Goal: Information Seeking & Learning: Learn about a topic

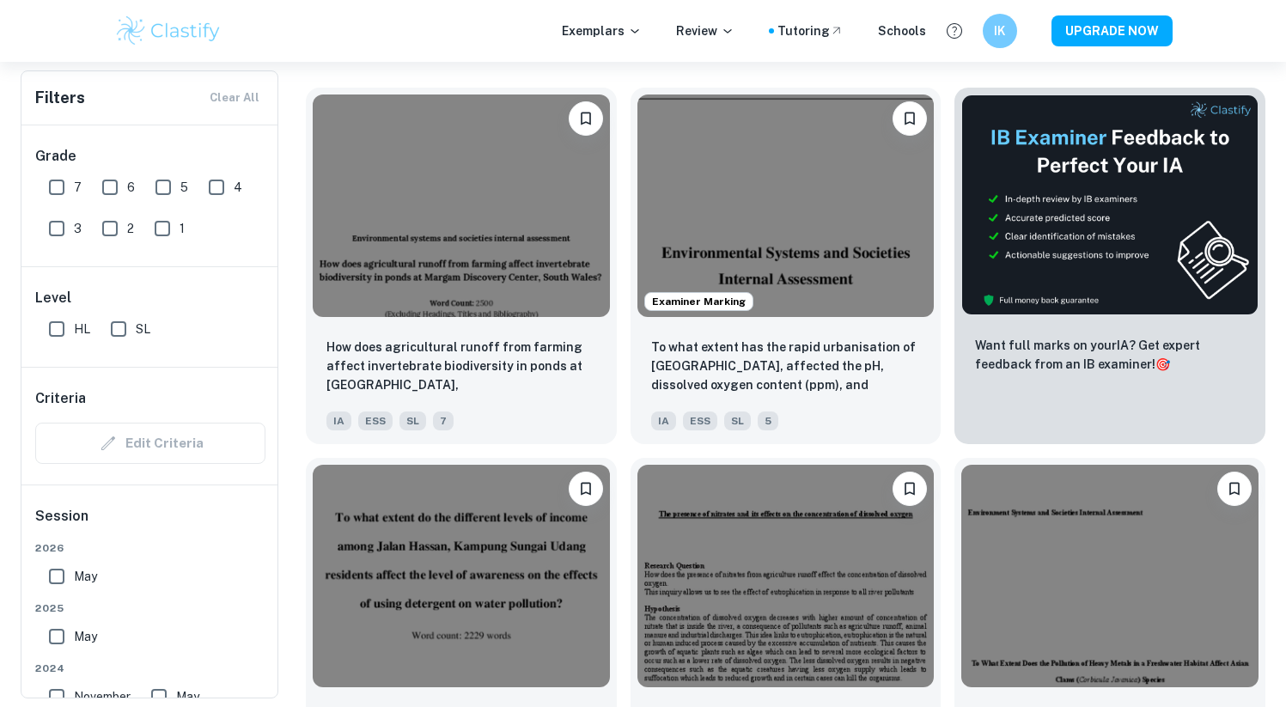
scroll to position [587, 0]
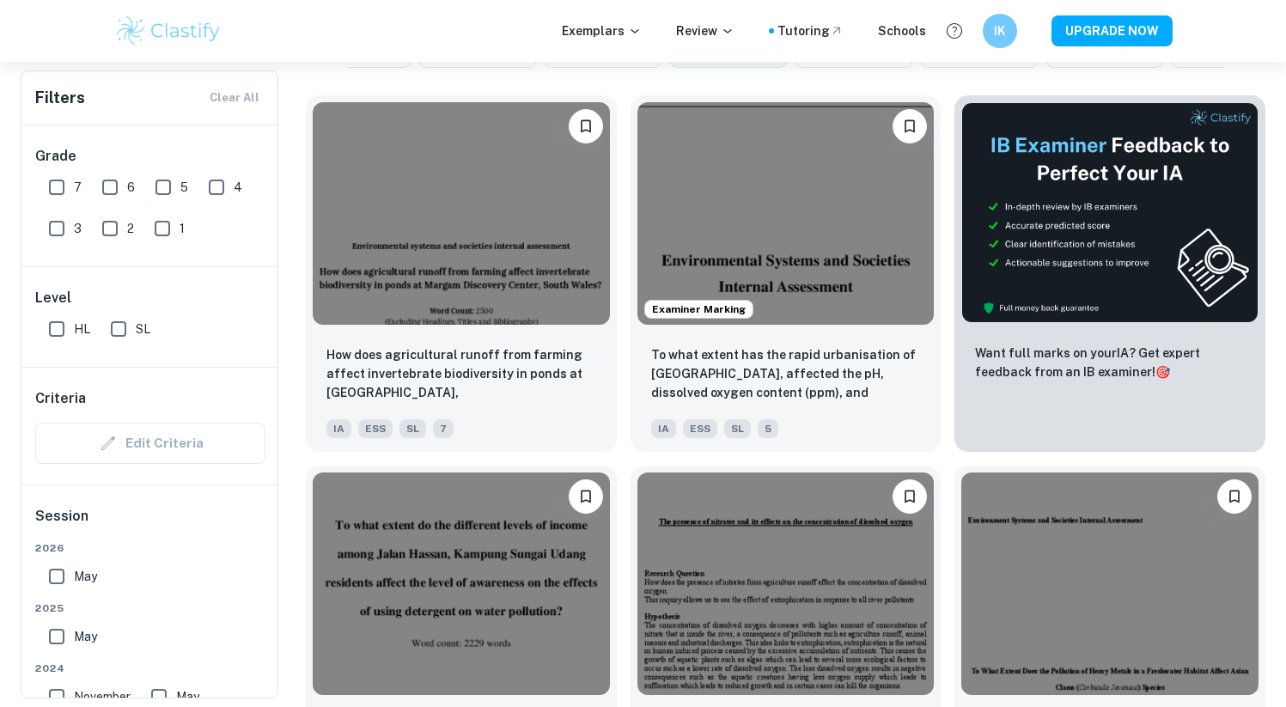
click at [792, 178] on img at bounding box center [785, 213] width 297 height 222
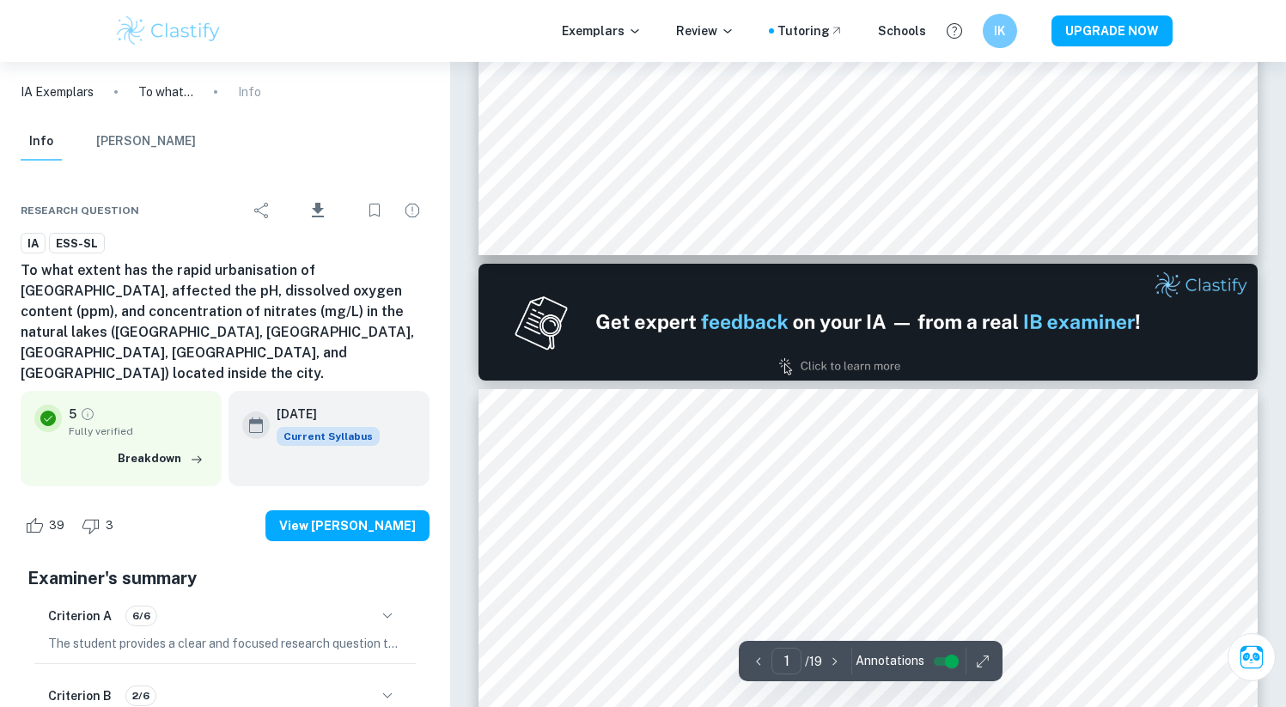
type input "2"
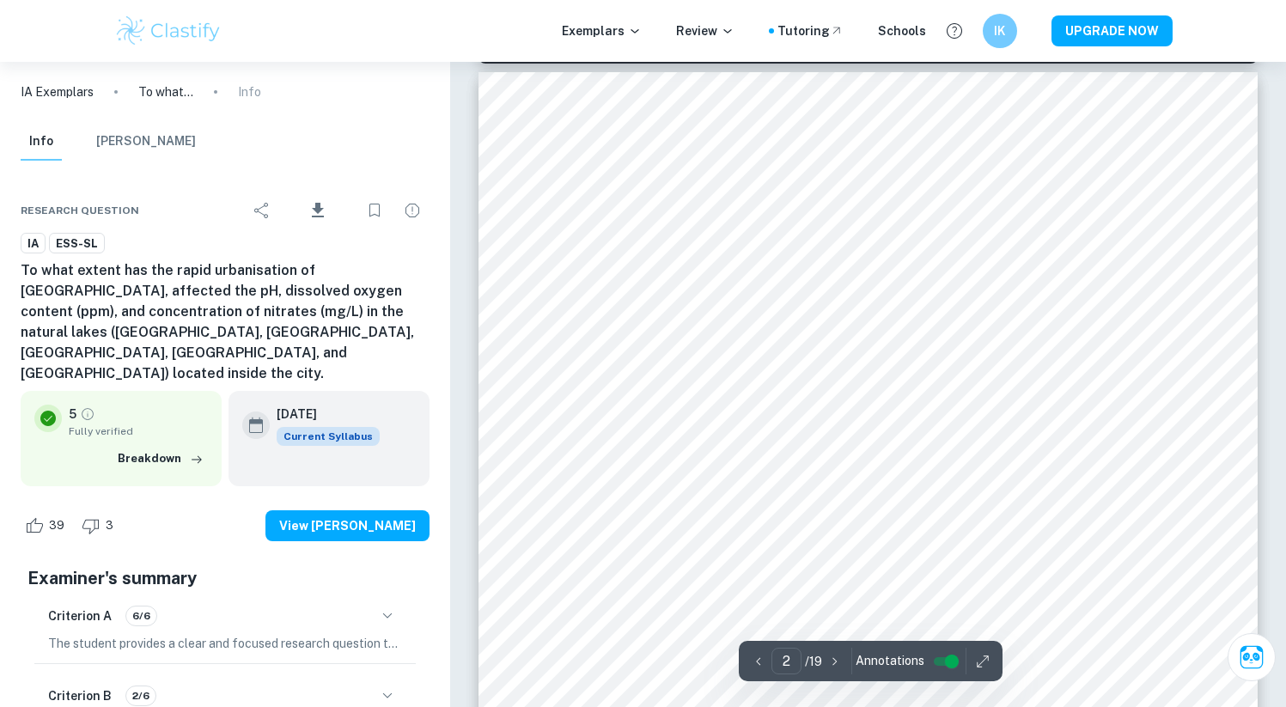
scroll to position [1436, 0]
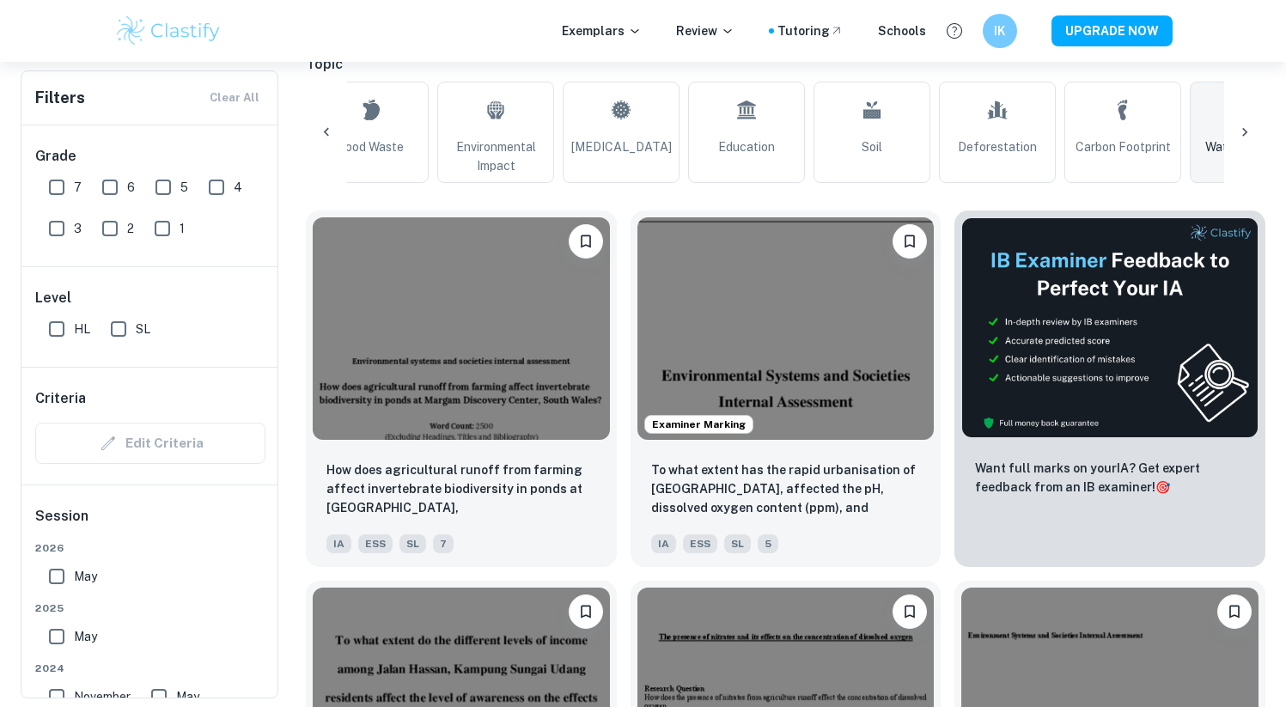
scroll to position [514, 0]
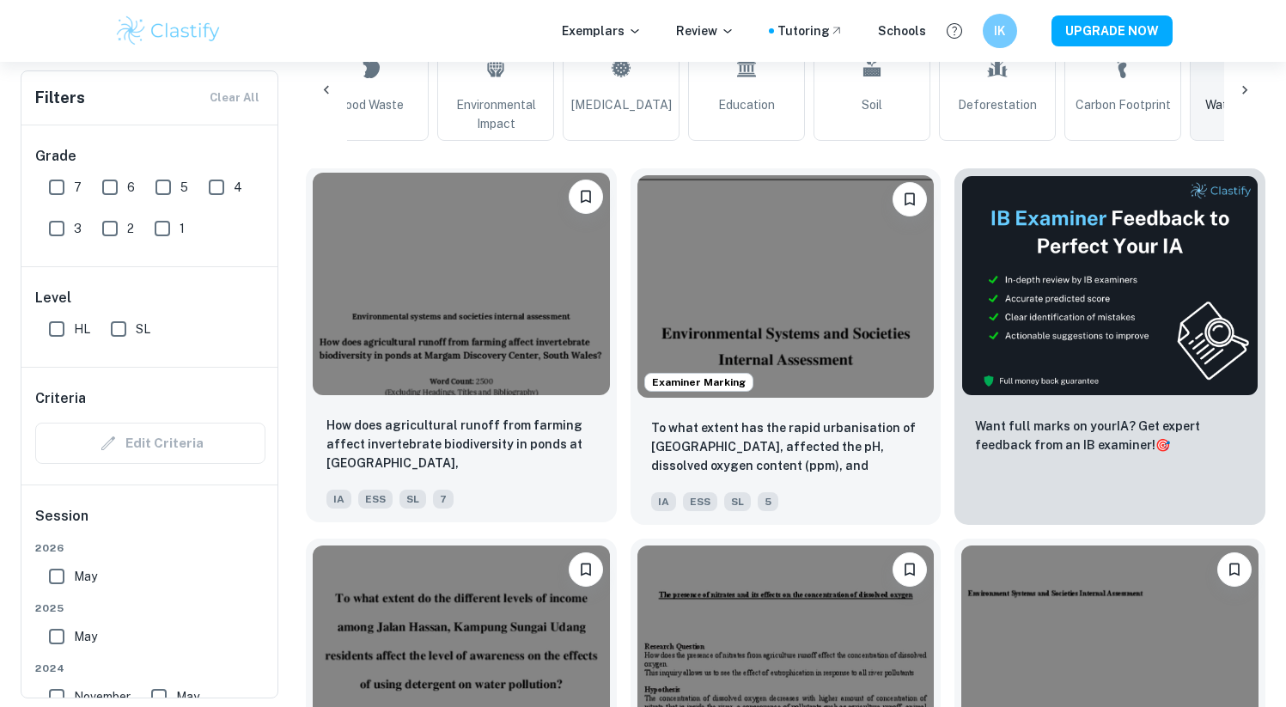
click at [489, 269] on img at bounding box center [461, 284] width 297 height 222
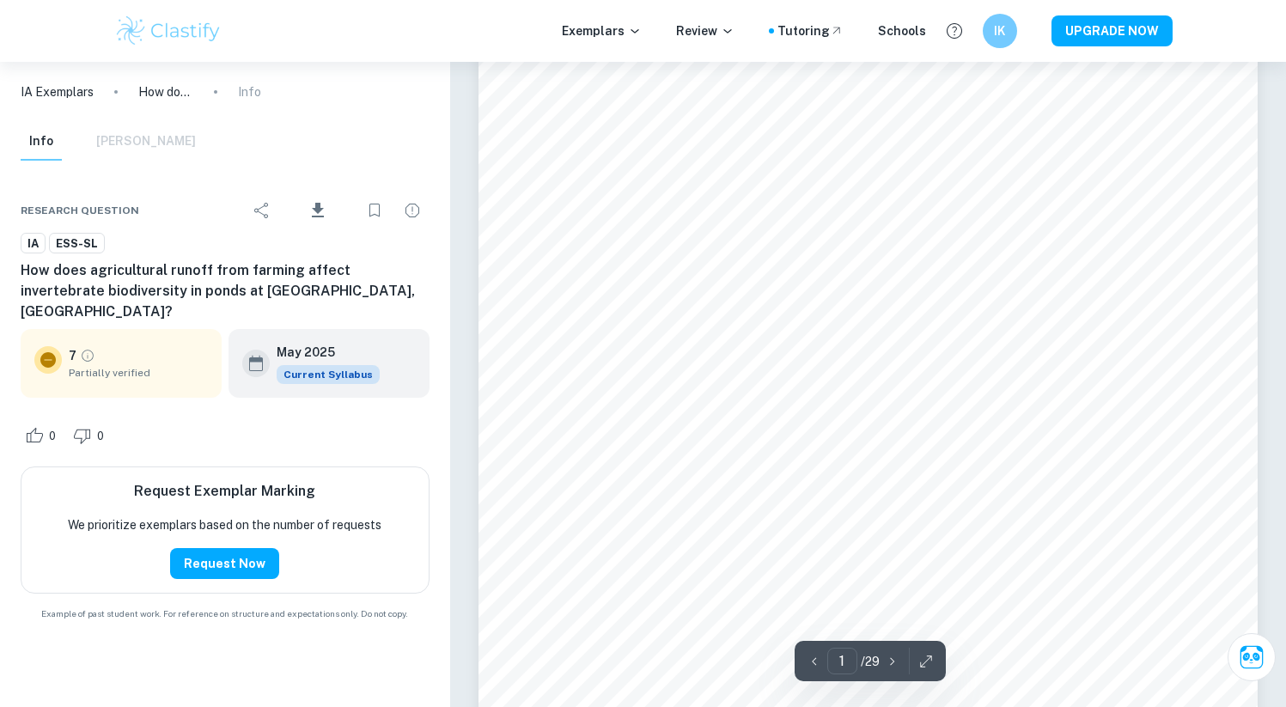
scroll to position [703, 0]
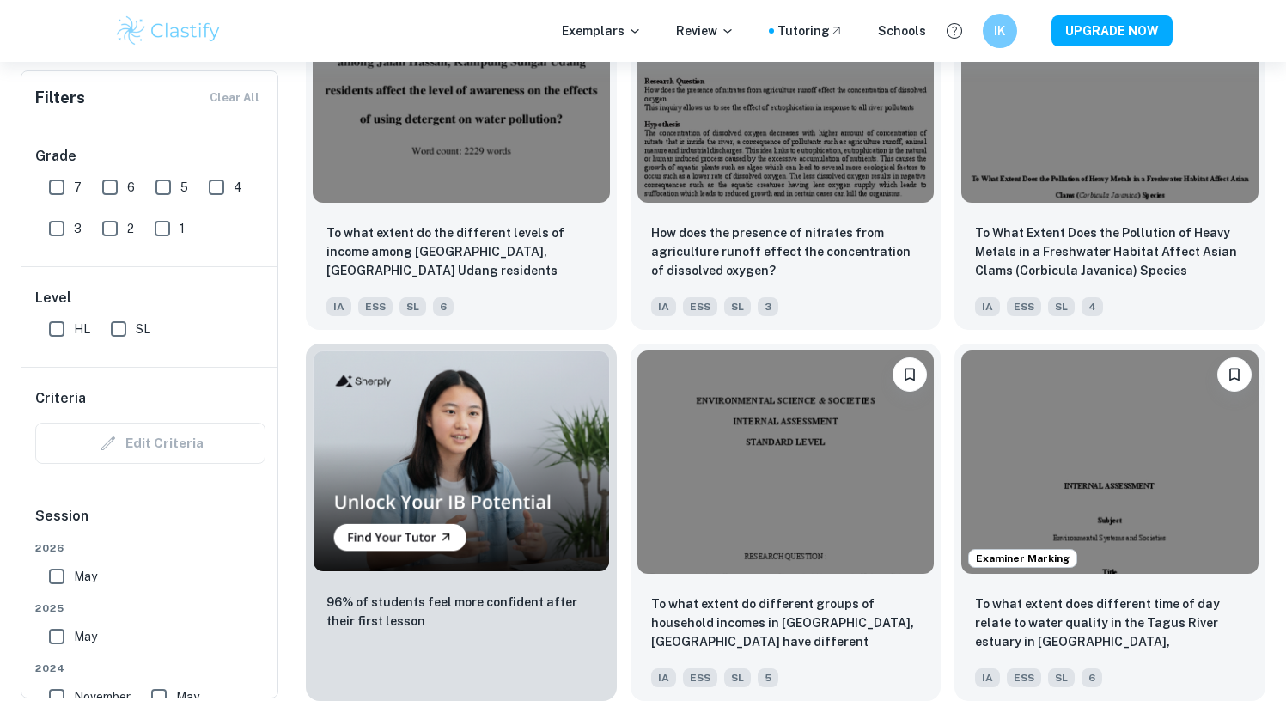
scroll to position [1092, 0]
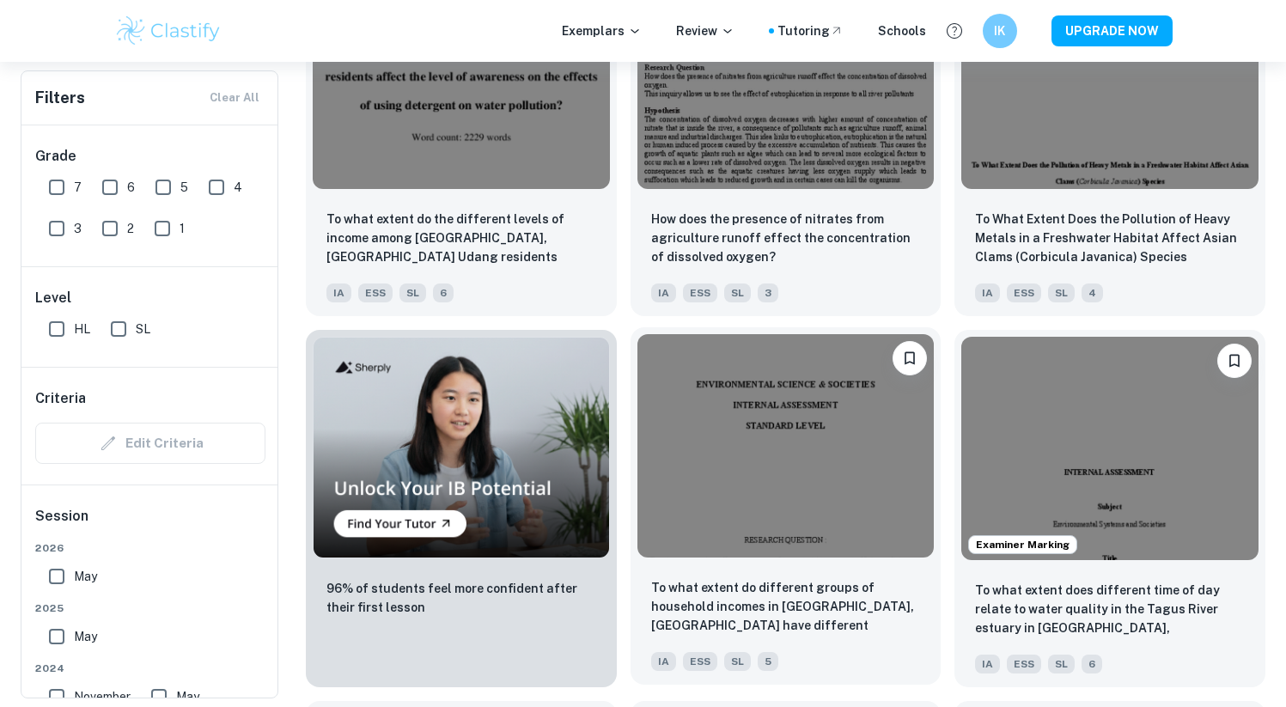
click at [696, 389] on img at bounding box center [785, 445] width 297 height 222
